Goal: Communication & Community: Participate in discussion

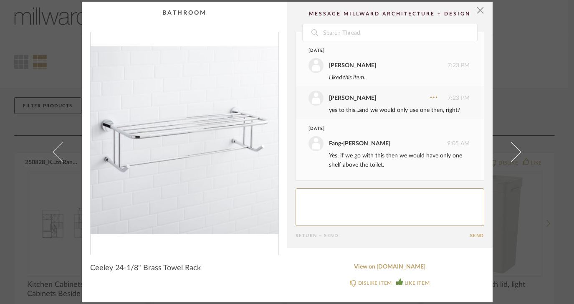
click at [367, 211] on textarea at bounding box center [389, 207] width 189 height 38
type textarea "cool. I bought this and a hook."
click at [472, 237] on button "Send" at bounding box center [477, 235] width 14 height 5
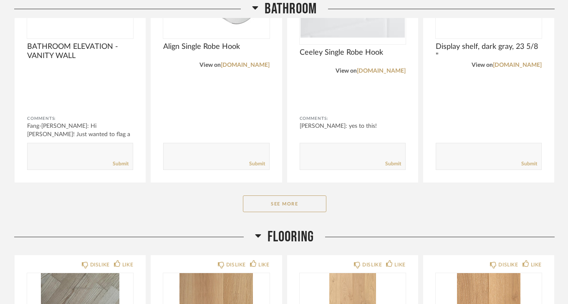
scroll to position [578, 0]
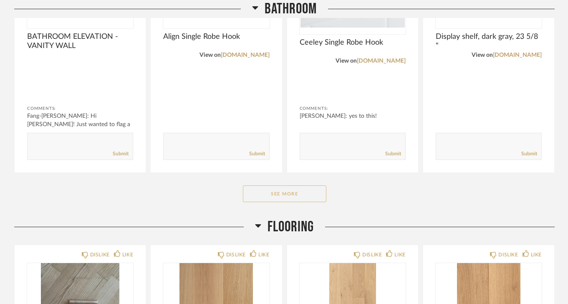
click at [289, 189] on button "See More" at bounding box center [284, 193] width 83 height 17
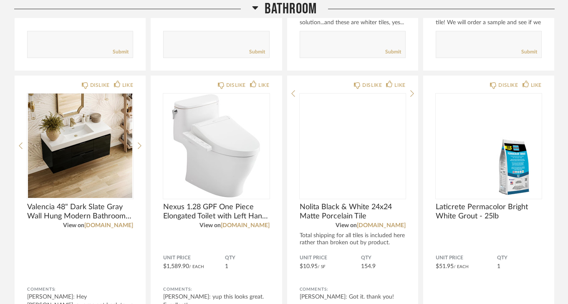
scroll to position [1240, 0]
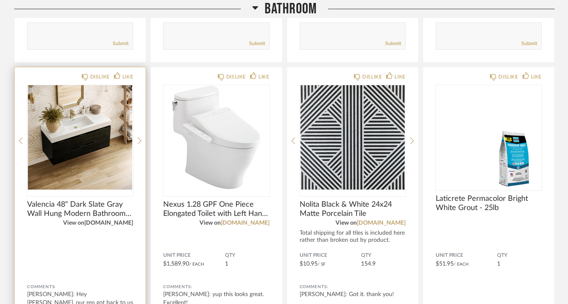
click at [120, 223] on link "[DOMAIN_NAME]" at bounding box center [108, 223] width 49 height 6
